Goal: Information Seeking & Learning: Learn about a topic

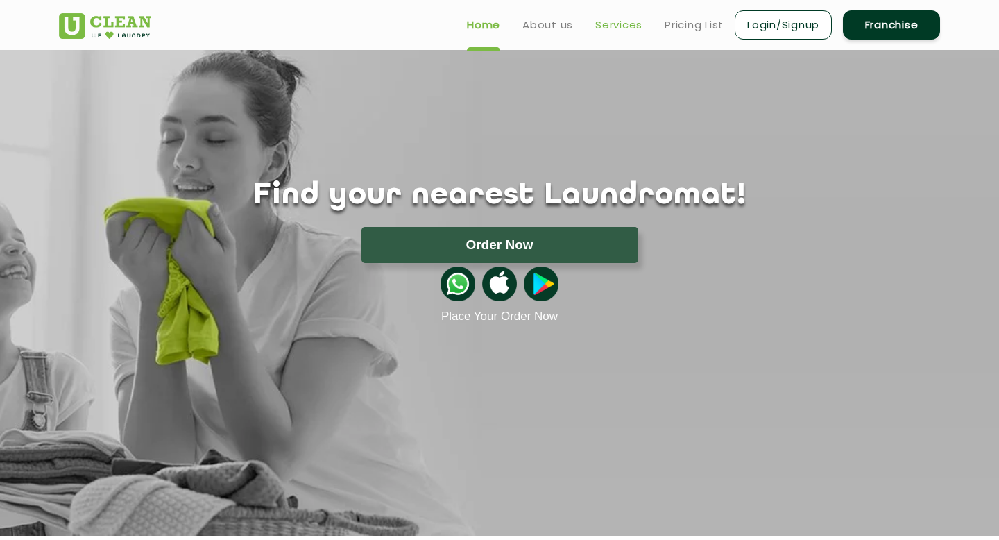
click at [491, 26] on link "Services" at bounding box center [618, 25] width 47 height 17
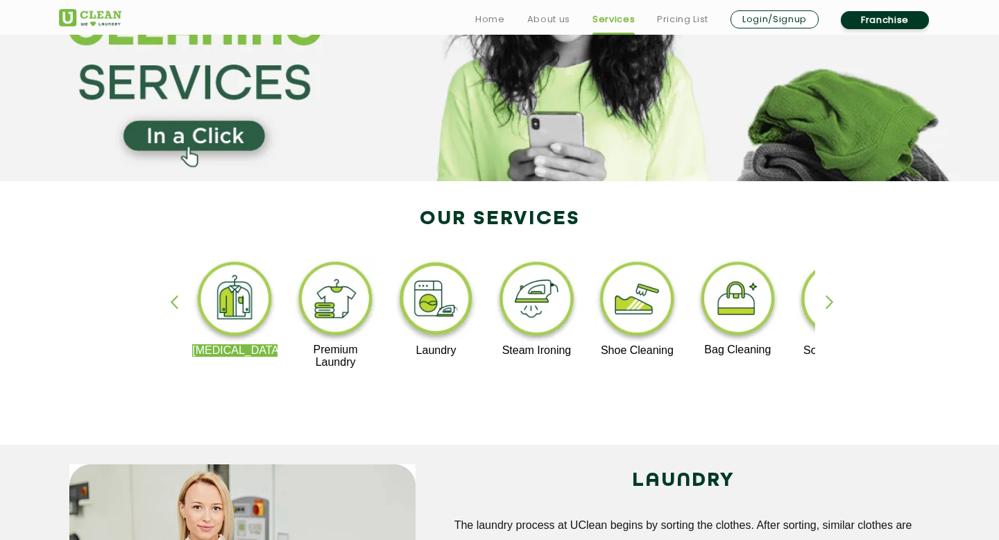
scroll to position [153, 0]
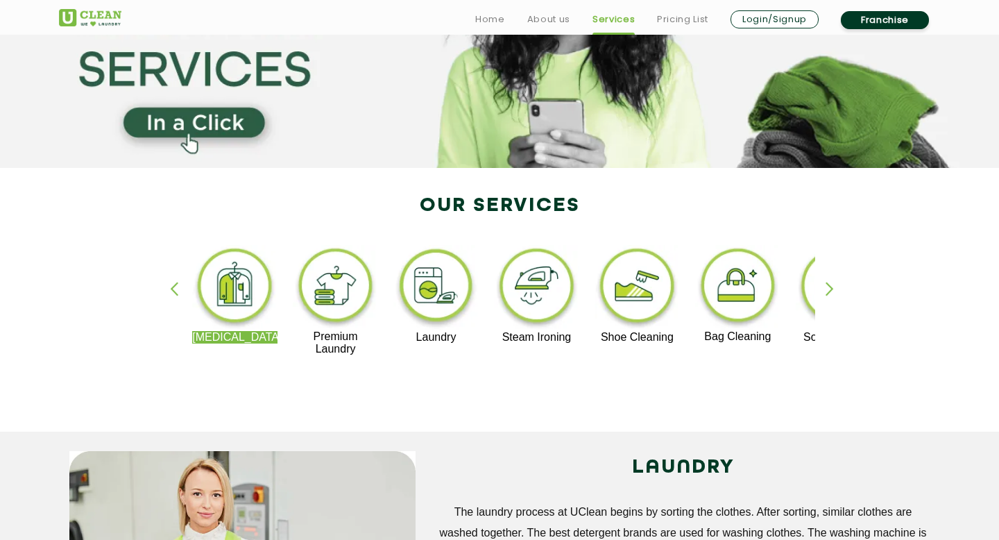
click at [342, 291] on img at bounding box center [335, 287] width 85 height 85
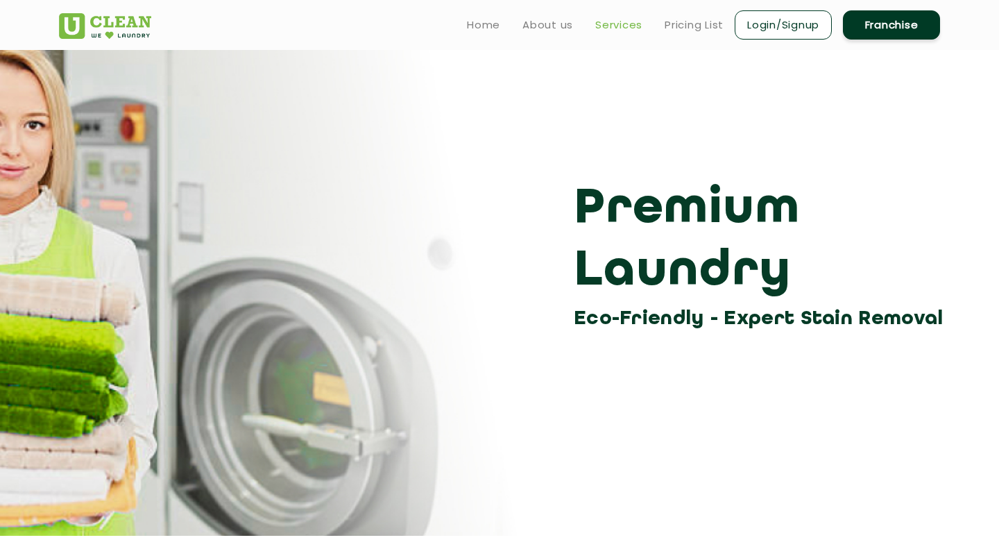
click at [491, 26] on link "Services" at bounding box center [618, 25] width 47 height 17
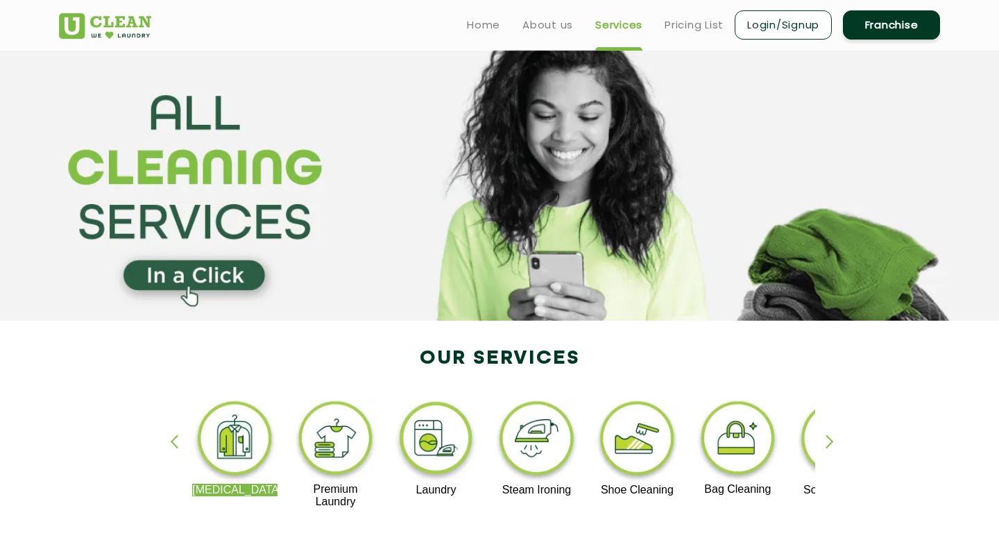
click at [442, 421] on img at bounding box center [435, 440] width 85 height 86
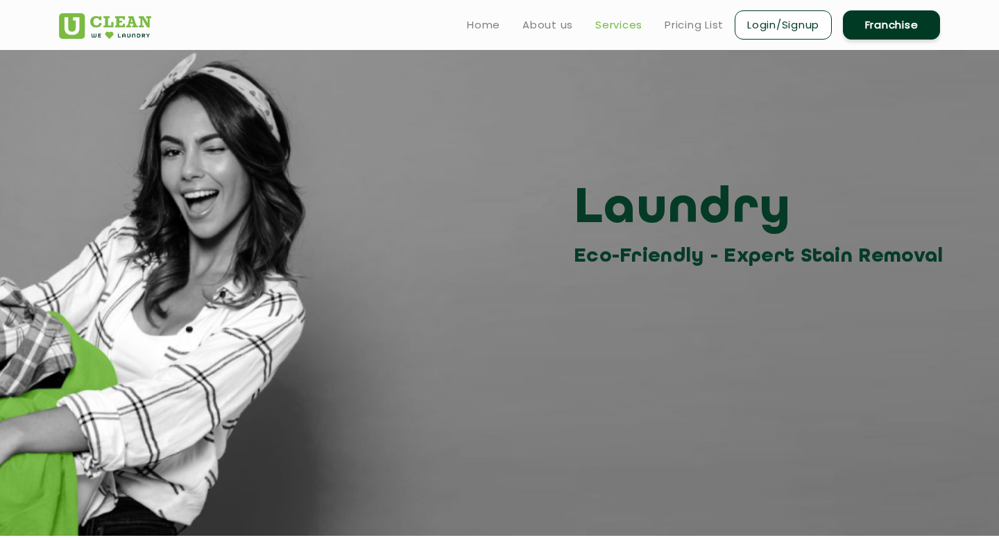
click at [491, 25] on link "Services" at bounding box center [618, 25] width 47 height 17
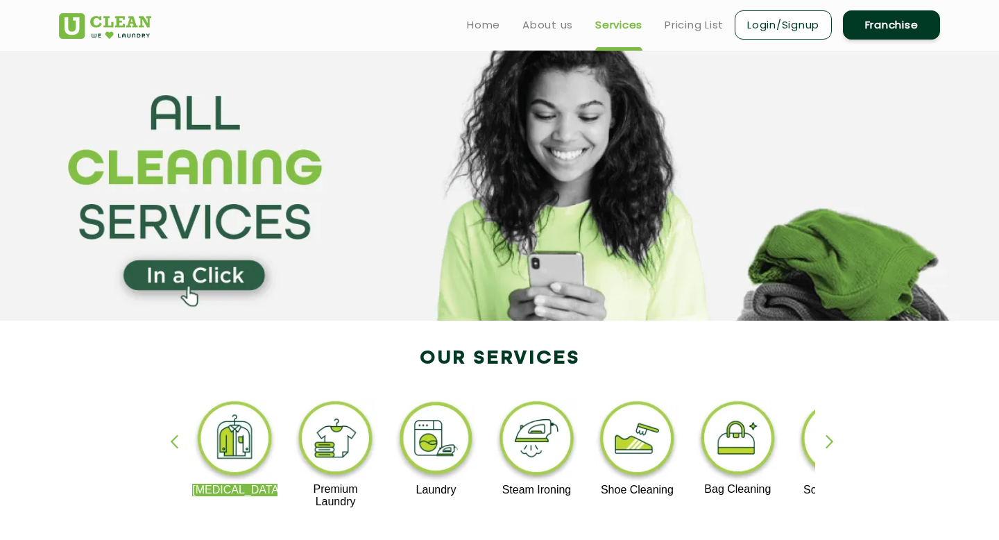
click at [491, 435] on img at bounding box center [536, 440] width 85 height 86
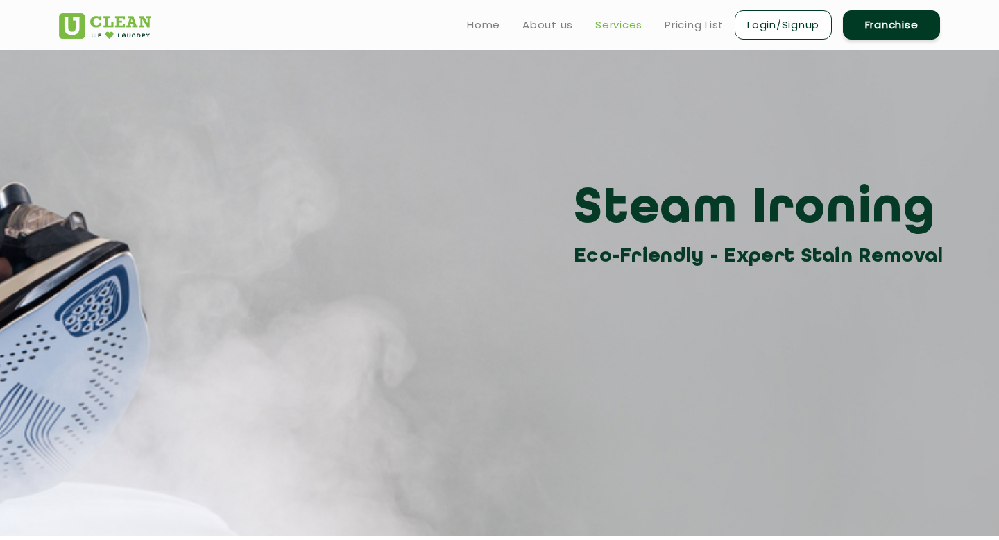
click at [491, 28] on link "Services" at bounding box center [618, 25] width 47 height 17
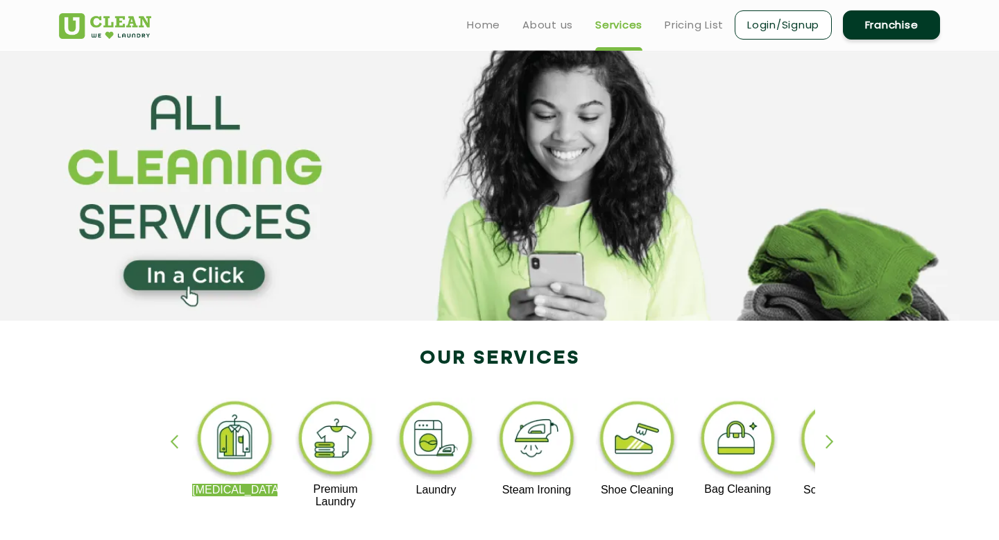
click at [491, 449] on img at bounding box center [636, 440] width 85 height 86
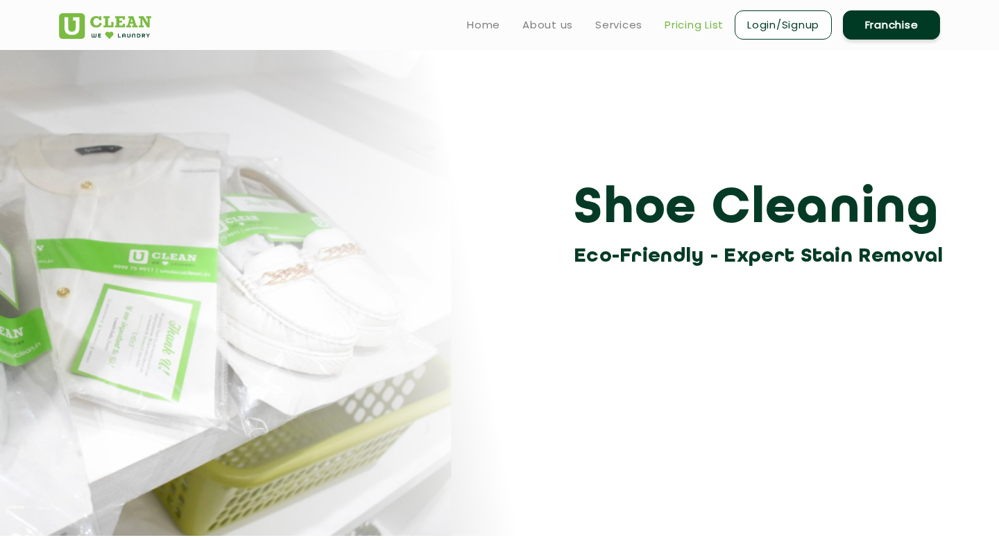
click at [491, 24] on link "Pricing List" at bounding box center [694, 25] width 59 height 17
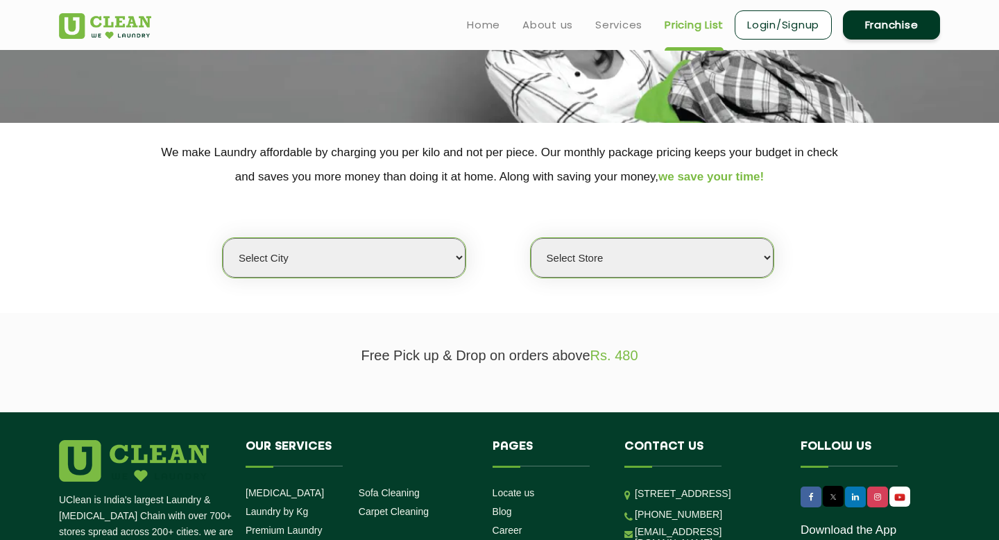
scroll to position [166, 0]
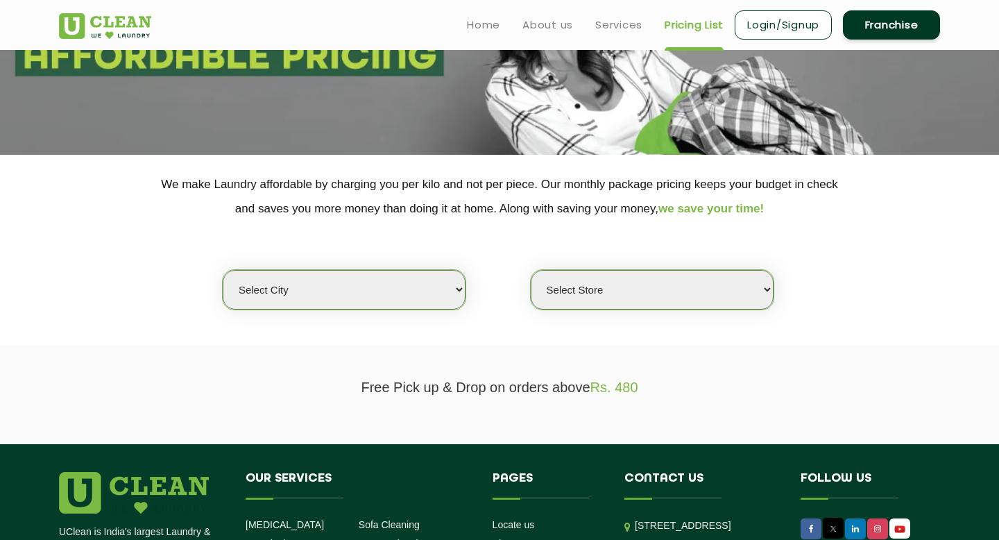
click at [419, 296] on select "Select city [GEOGRAPHIC_DATA] [GEOGRAPHIC_DATA] [GEOGRAPHIC_DATA] [GEOGRAPHIC_D…" at bounding box center [344, 290] width 243 height 40
select select "125"
click at [223, 270] on select "Select city [GEOGRAPHIC_DATA] [GEOGRAPHIC_DATA] [GEOGRAPHIC_DATA] [GEOGRAPHIC_D…" at bounding box center [344, 290] width 243 height 40
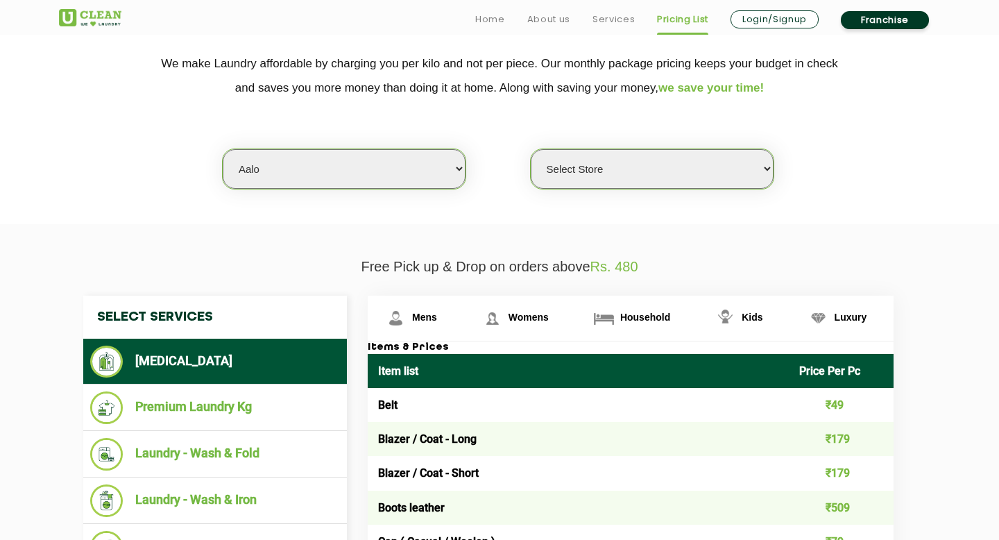
scroll to position [291, 0]
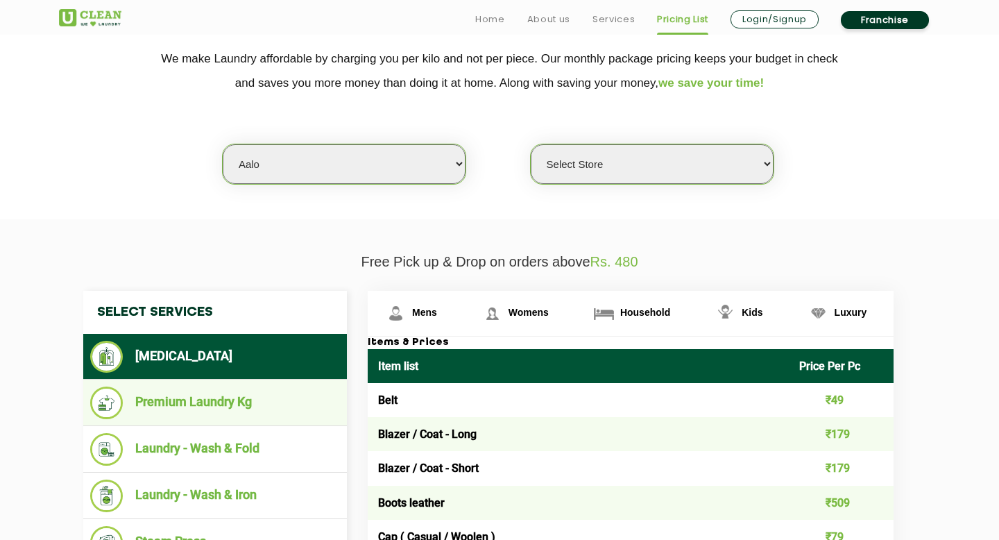
click at [251, 400] on li "Premium Laundry Kg" at bounding box center [215, 402] width 250 height 33
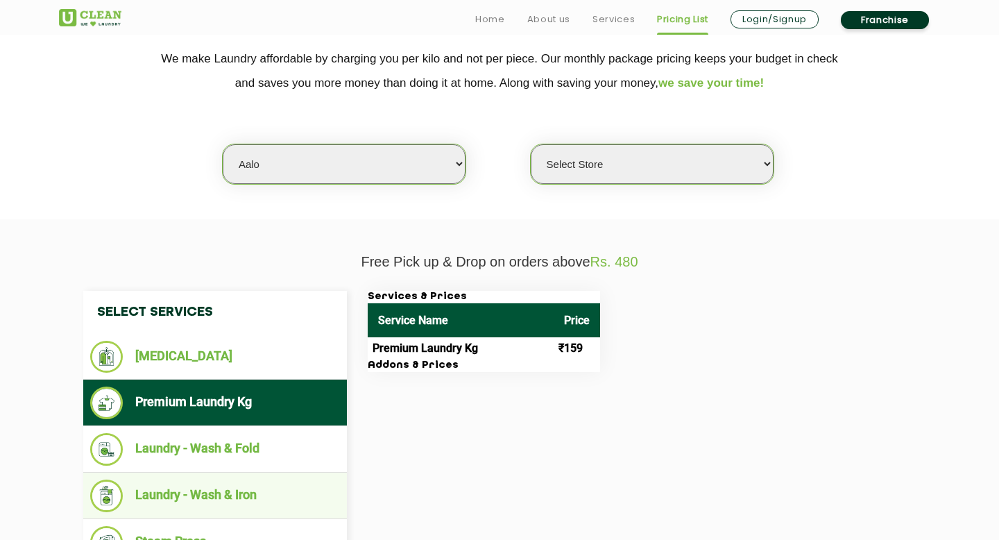
click at [291, 452] on li "Laundry - Wash & Iron" at bounding box center [215, 495] width 250 height 33
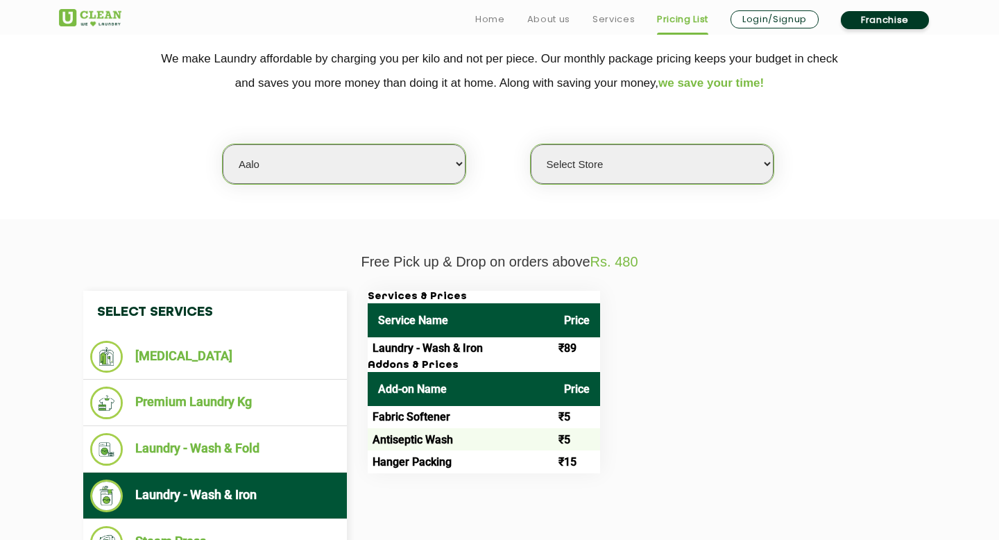
click at [491, 171] on select "Select Store UClean Aalo" at bounding box center [652, 164] width 243 height 40
select select "354"
click at [491, 144] on select "Select Store UClean Aalo" at bounding box center [652, 164] width 243 height 40
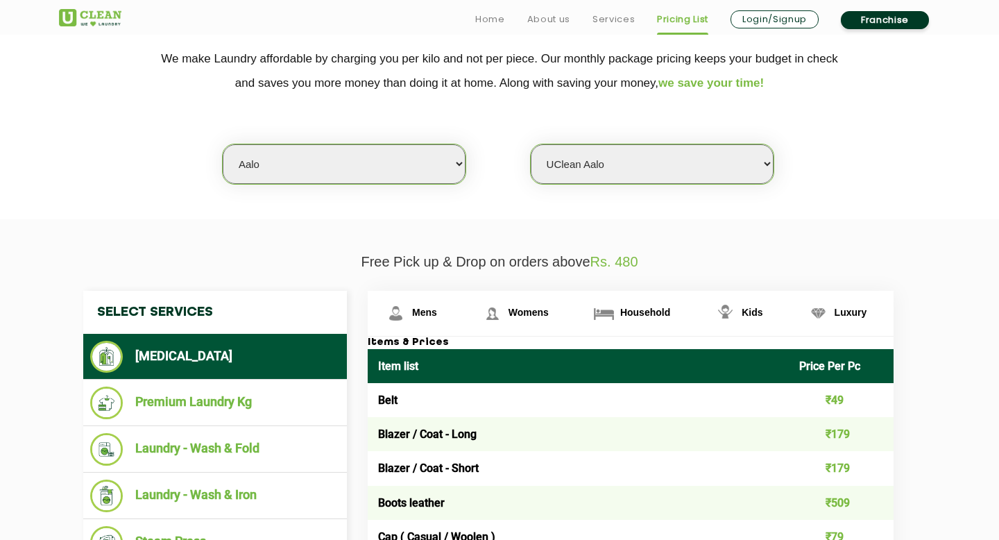
click at [444, 166] on select "Select city [GEOGRAPHIC_DATA] [GEOGRAPHIC_DATA] [GEOGRAPHIC_DATA] [GEOGRAPHIC_D…" at bounding box center [344, 164] width 243 height 40
select select "172"
click at [223, 144] on select "Select city [GEOGRAPHIC_DATA] [GEOGRAPHIC_DATA] [GEOGRAPHIC_DATA] [GEOGRAPHIC_D…" at bounding box center [344, 164] width 243 height 40
select select "0"
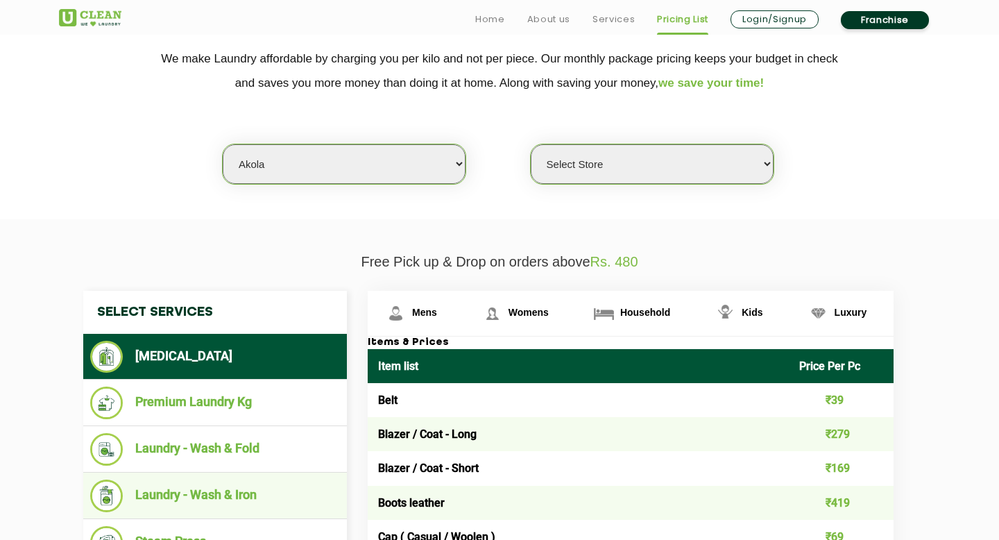
click at [218, 452] on li "Laundry - Wash & Iron" at bounding box center [215, 495] width 250 height 33
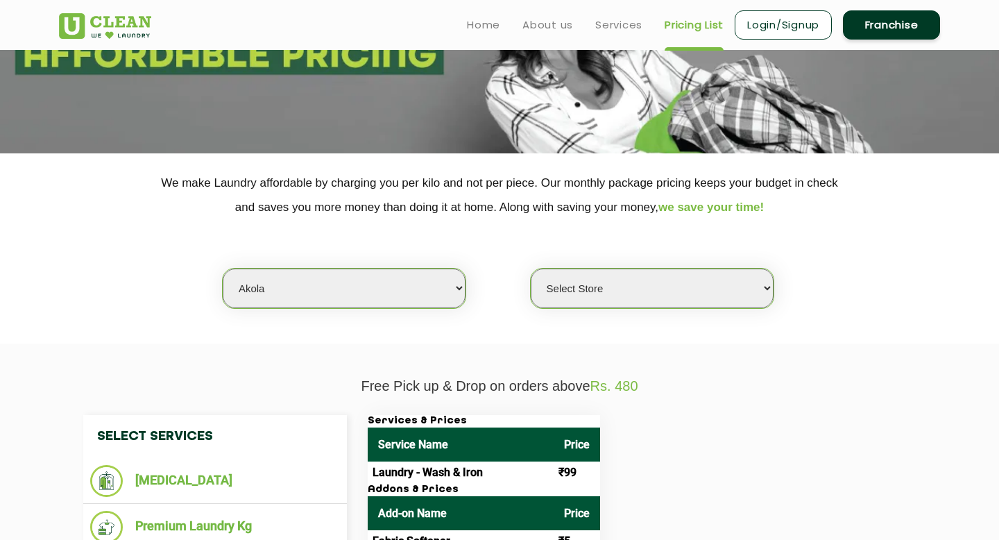
scroll to position [165, 0]
